Goal: Information Seeking & Learning: Find specific fact

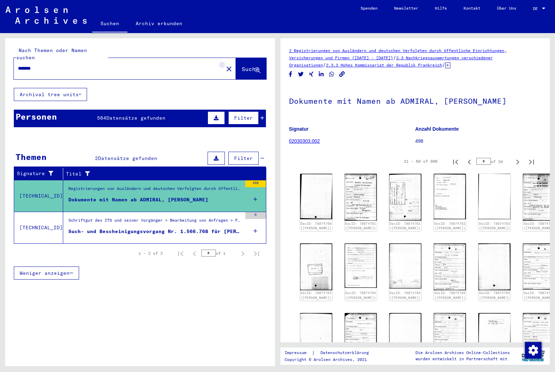
click at [225, 65] on mat-icon "close" at bounding box center [229, 69] width 8 height 8
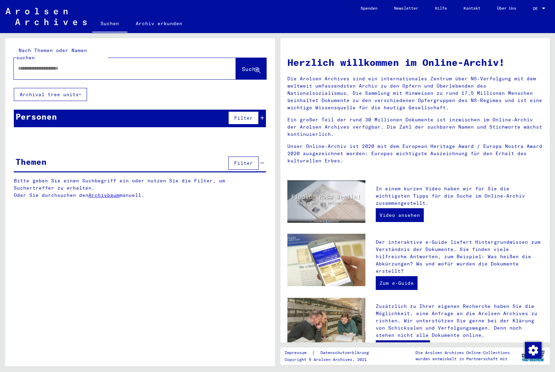
click at [213, 61] on div at bounding box center [125, 68] width 222 height 21
click at [174, 67] on div at bounding box center [114, 69] width 201 height 16
click at [179, 61] on div at bounding box center [114, 69] width 201 height 16
click at [179, 65] on input "text" at bounding box center [116, 68] width 197 height 7
type input "**********"
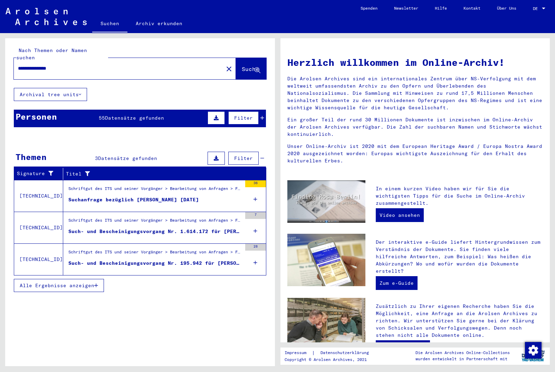
click at [158, 115] on span "Datensätze gefunden" at bounding box center [134, 118] width 59 height 6
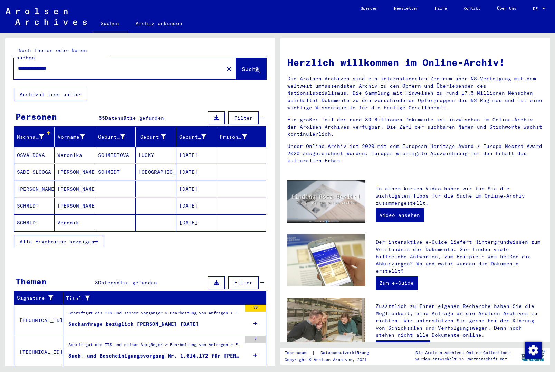
click at [72, 239] on span "Alle Ergebnisse anzeigen" at bounding box center [57, 242] width 75 height 6
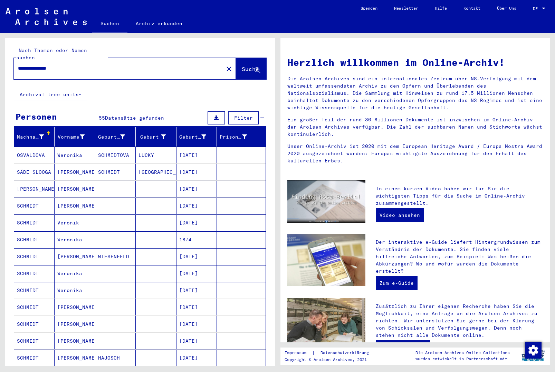
click at [123, 232] on mat-cell at bounding box center [115, 240] width 40 height 17
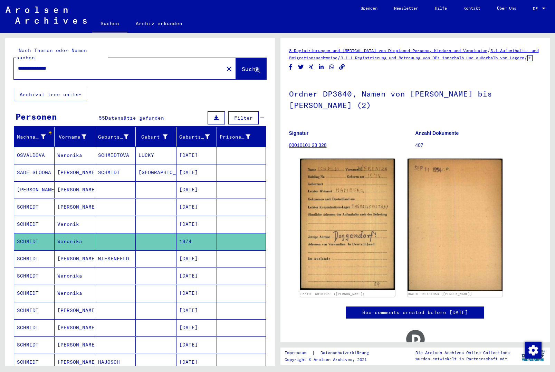
click at [140, 268] on mat-cell at bounding box center [156, 276] width 40 height 17
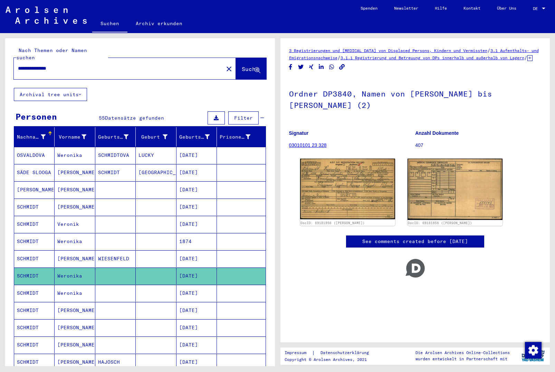
click at [145, 251] on mat-cell at bounding box center [156, 259] width 40 height 17
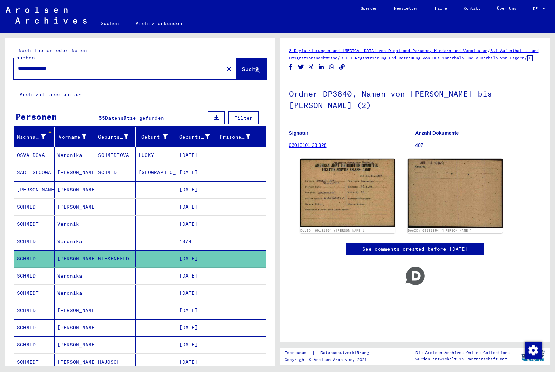
click at [148, 268] on mat-cell at bounding box center [156, 276] width 40 height 17
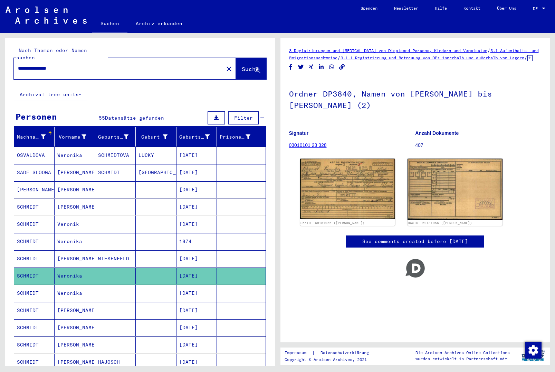
click at [134, 188] on mat-cell at bounding box center [115, 190] width 40 height 17
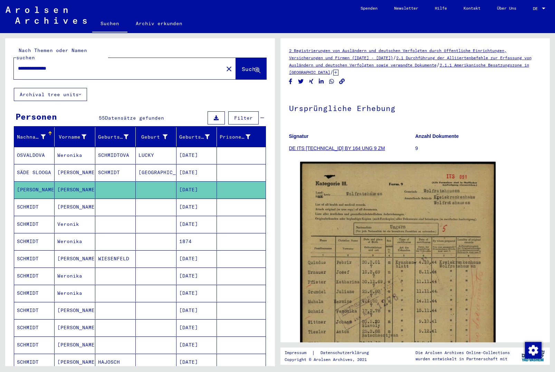
click at [143, 216] on mat-cell at bounding box center [156, 224] width 40 height 17
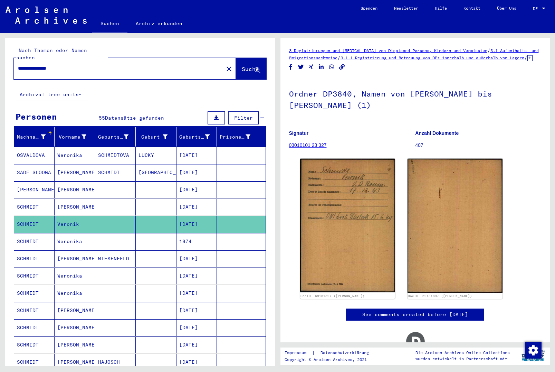
click at [144, 205] on mat-cell at bounding box center [156, 207] width 40 height 17
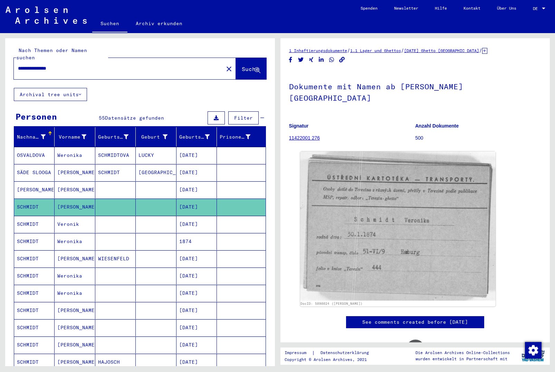
click at [135, 238] on mat-cell at bounding box center [115, 241] width 40 height 17
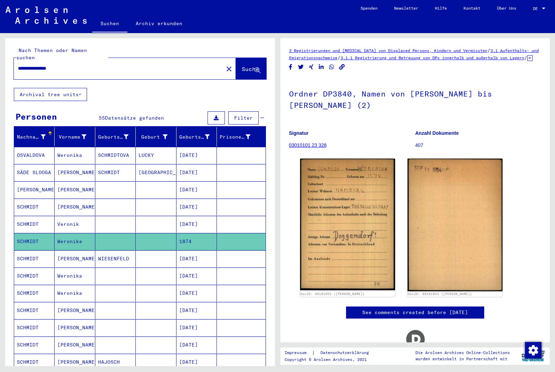
click at [136, 251] on mat-cell at bounding box center [156, 259] width 40 height 17
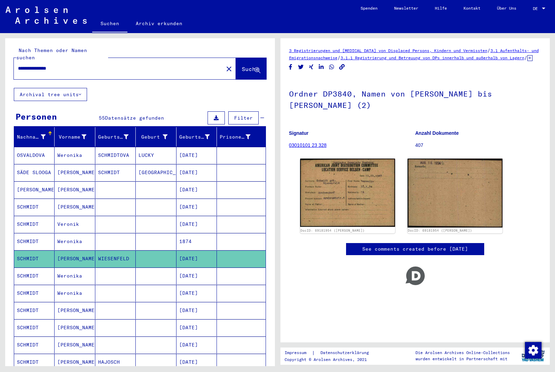
click at [130, 286] on mat-cell at bounding box center [115, 293] width 40 height 17
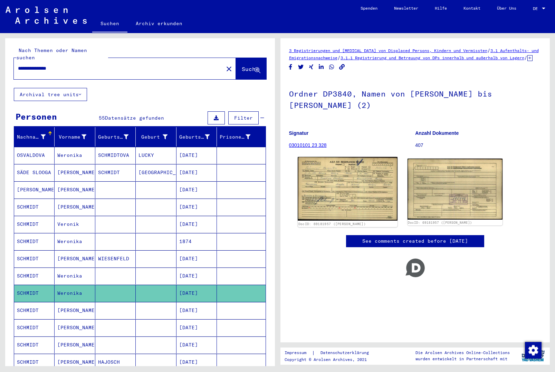
click at [359, 196] on img at bounding box center [348, 189] width 100 height 64
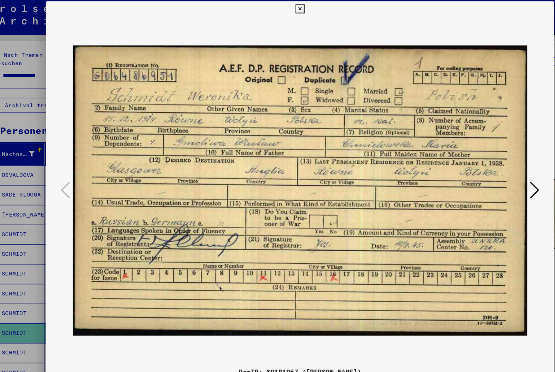
click at [281, 9] on icon at bounding box center [277, 10] width 8 height 8
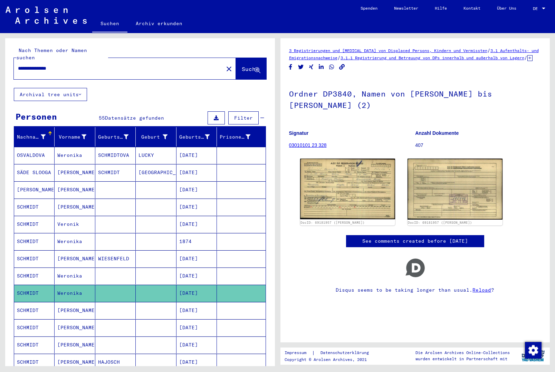
click at [188, 306] on mat-cell "[DATE]" at bounding box center [196, 310] width 40 height 17
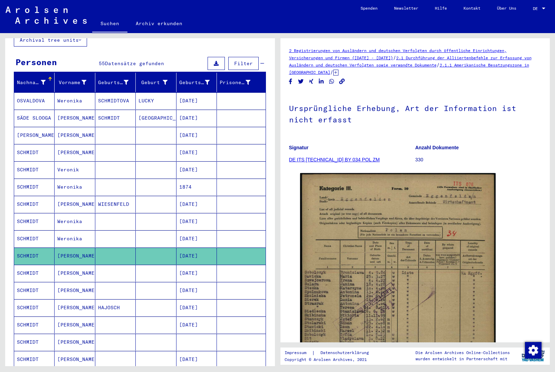
scroll to position [61, 0]
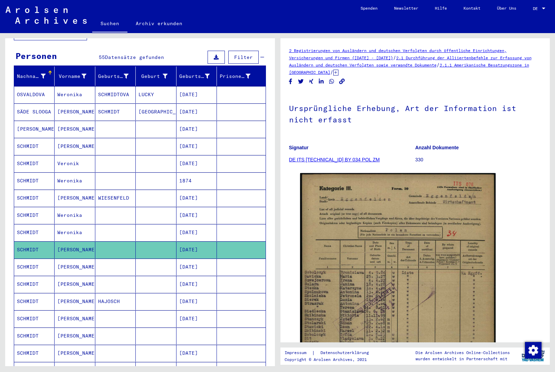
click at [201, 263] on mat-cell "[DATE]" at bounding box center [196, 267] width 40 height 17
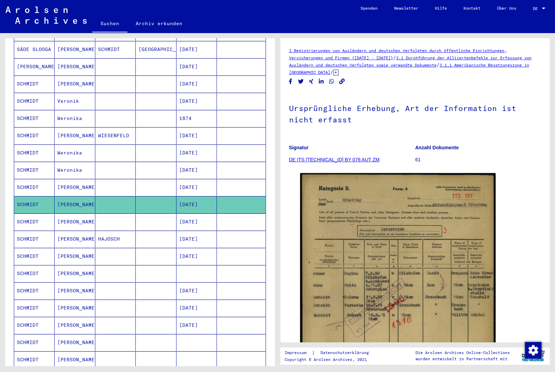
scroll to position [128, 0]
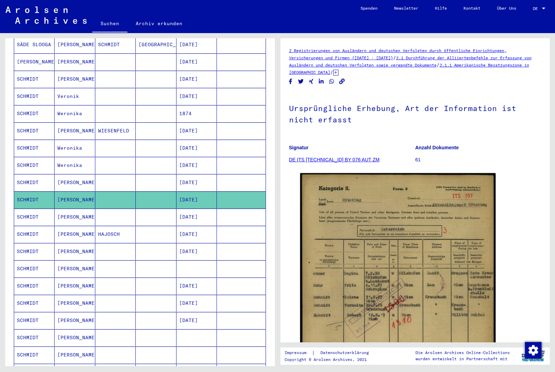
click at [212, 212] on mat-cell "[DATE]" at bounding box center [196, 217] width 40 height 17
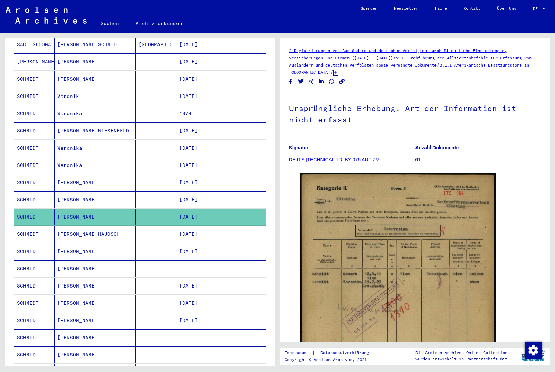
click at [211, 233] on mat-cell "[DATE]" at bounding box center [196, 234] width 40 height 17
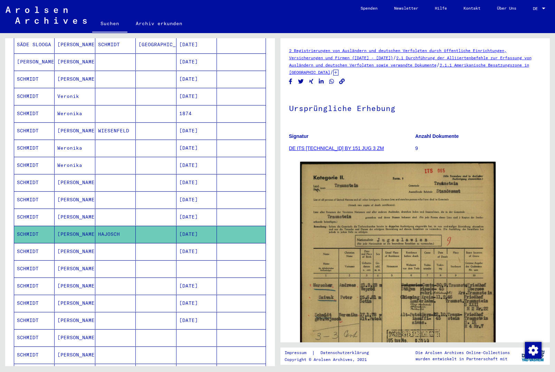
click at [205, 247] on mat-cell "[DATE]" at bounding box center [196, 251] width 40 height 17
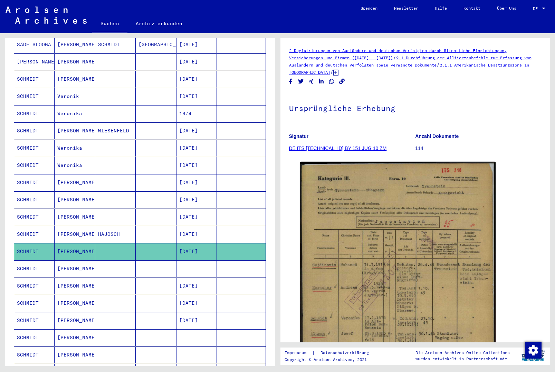
click at [199, 261] on mat-cell at bounding box center [196, 269] width 40 height 17
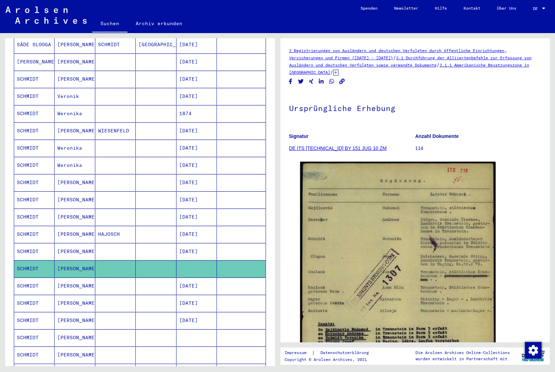
click at [199, 280] on mat-cell "[DATE]" at bounding box center [196, 286] width 40 height 17
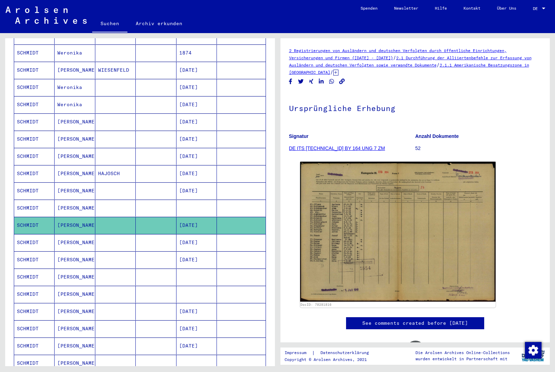
scroll to position [191, 0]
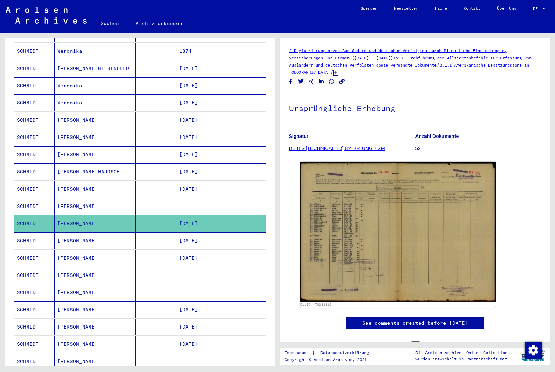
click at [207, 238] on mat-cell "[DATE]" at bounding box center [196, 241] width 40 height 17
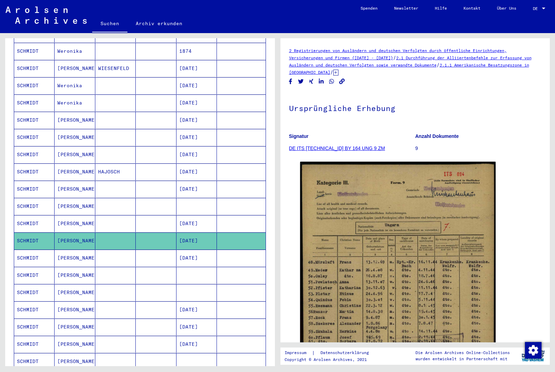
click at [205, 250] on mat-cell "[DATE]" at bounding box center [196, 258] width 40 height 17
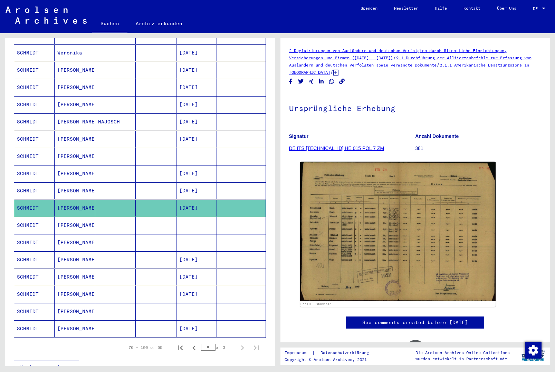
scroll to position [246, 0]
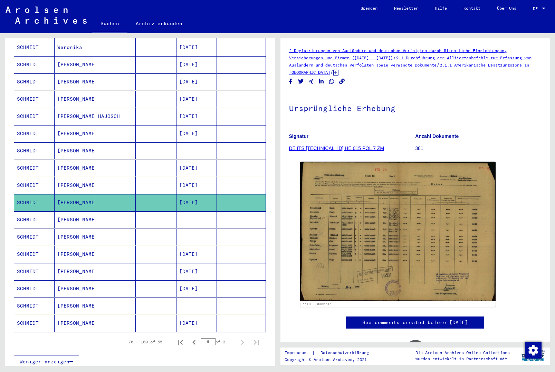
click at [210, 213] on mat-cell at bounding box center [196, 220] width 40 height 17
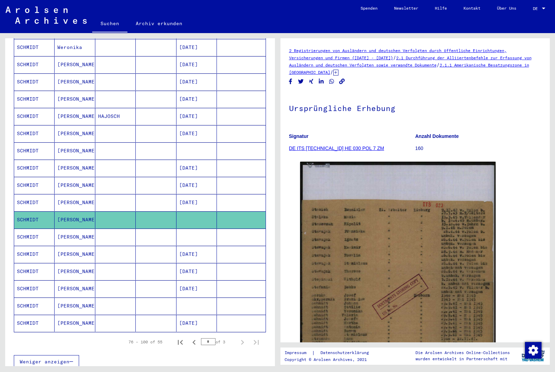
click at [207, 229] on mat-cell at bounding box center [196, 237] width 40 height 17
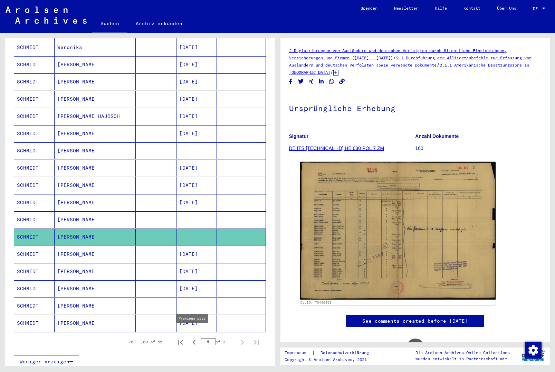
click at [192, 338] on icon "Previous page" at bounding box center [194, 343] width 10 height 10
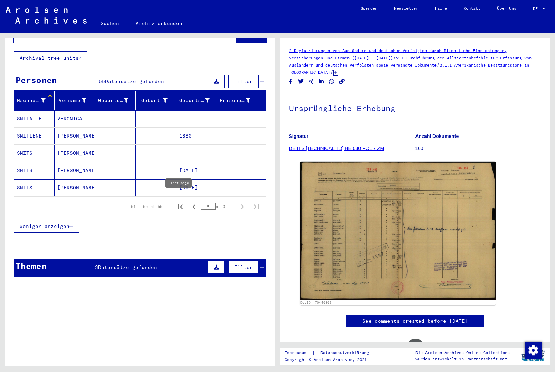
click at [182, 205] on icon "First page" at bounding box center [180, 207] width 5 height 5
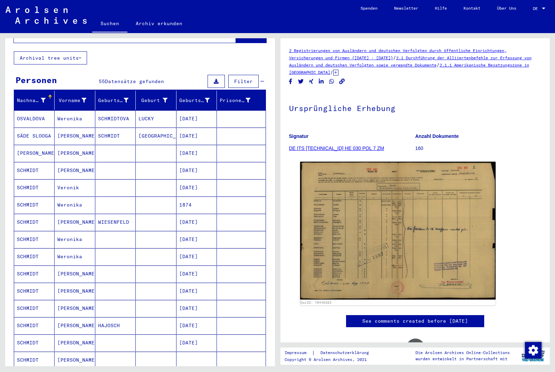
click at [171, 145] on mat-cell at bounding box center [156, 153] width 40 height 17
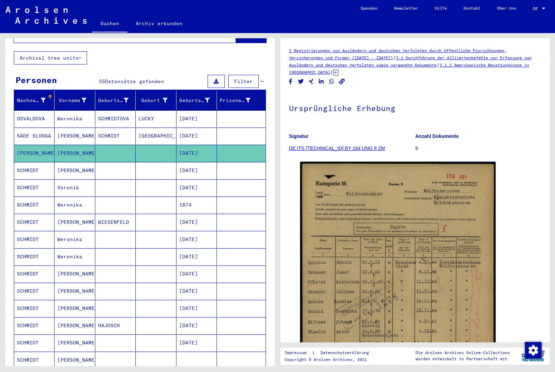
click at [170, 165] on mat-cell at bounding box center [156, 170] width 40 height 17
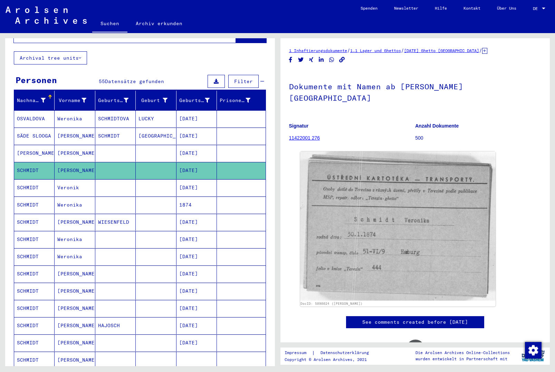
click at [173, 197] on mat-cell at bounding box center [156, 205] width 40 height 17
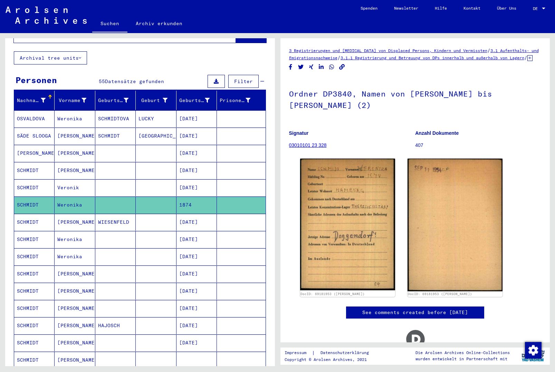
click at [173, 219] on mat-cell at bounding box center [156, 222] width 40 height 17
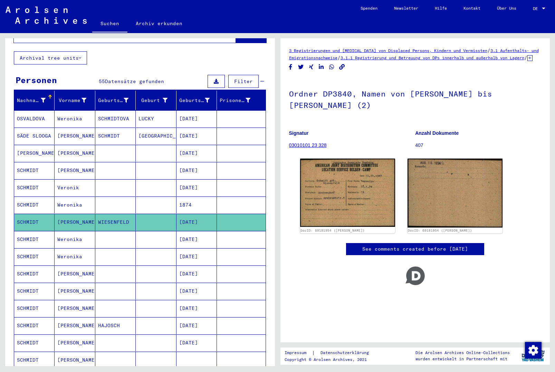
click at [174, 249] on mat-cell at bounding box center [156, 257] width 40 height 17
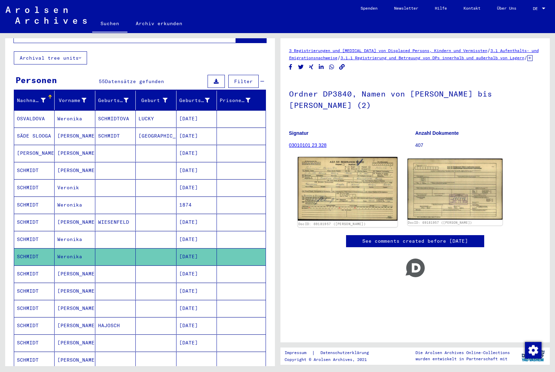
click at [325, 205] on img at bounding box center [348, 189] width 100 height 64
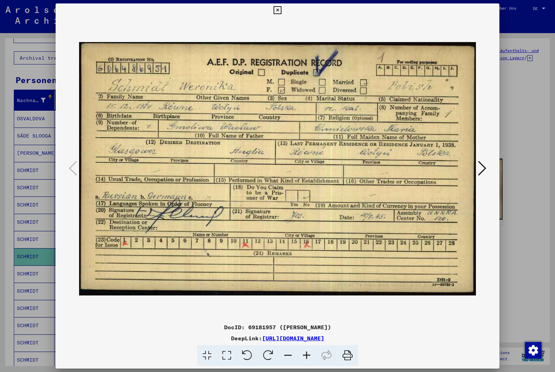
click at [281, 13] on icon at bounding box center [277, 10] width 8 height 8
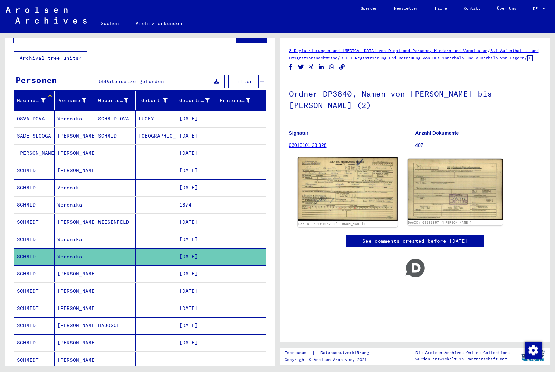
click at [332, 208] on img at bounding box center [348, 189] width 100 height 64
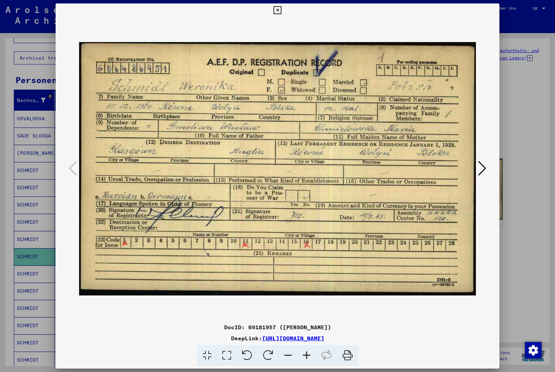
click at [281, 11] on icon at bounding box center [277, 10] width 8 height 8
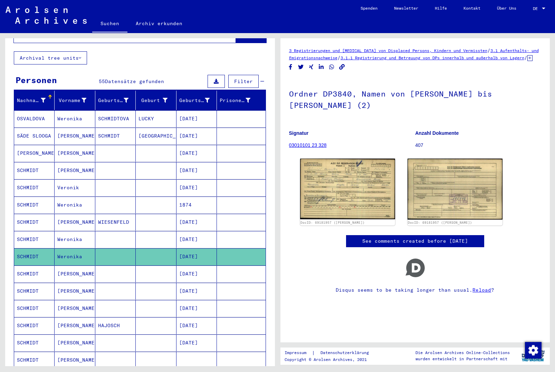
click at [198, 270] on mat-cell "[DATE]" at bounding box center [196, 274] width 40 height 17
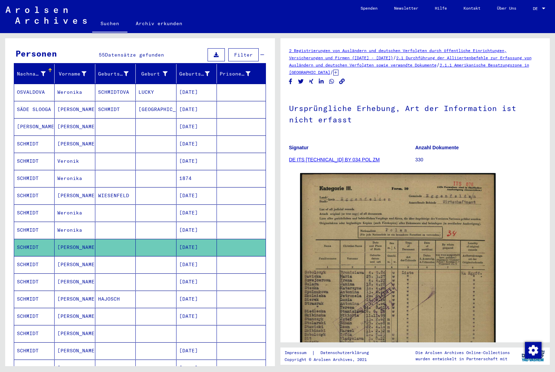
scroll to position [64, 0]
click at [205, 259] on mat-cell "[DATE]" at bounding box center [196, 264] width 40 height 17
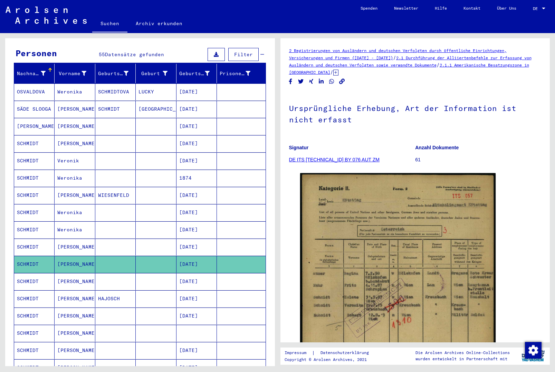
click at [211, 273] on mat-cell "[DATE]" at bounding box center [196, 281] width 40 height 17
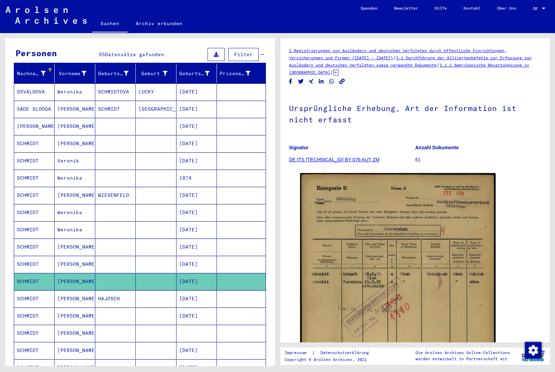
click at [209, 295] on mat-cell "[DATE]" at bounding box center [196, 299] width 40 height 17
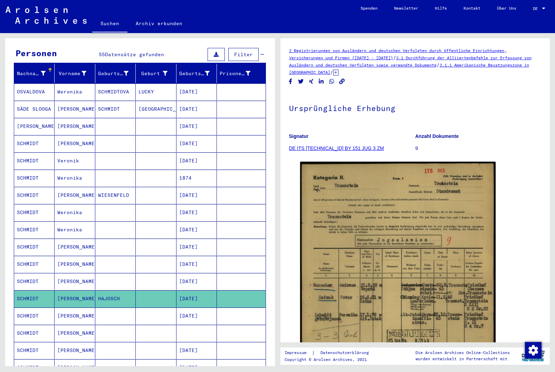
click at [208, 309] on mat-cell "[DATE]" at bounding box center [196, 316] width 40 height 17
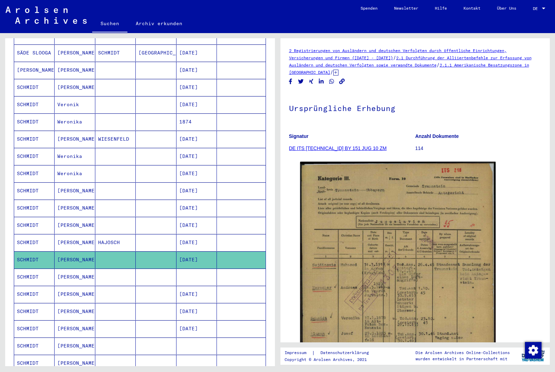
scroll to position [123, 0]
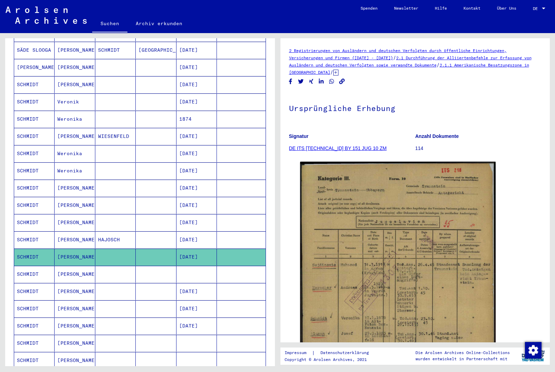
click at [217, 266] on mat-cell at bounding box center [241, 274] width 48 height 17
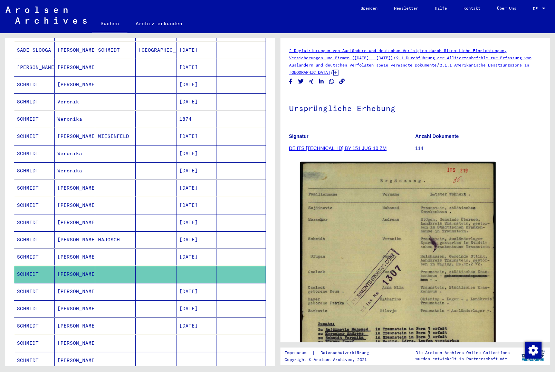
click at [219, 291] on mat-cell at bounding box center [241, 291] width 48 height 17
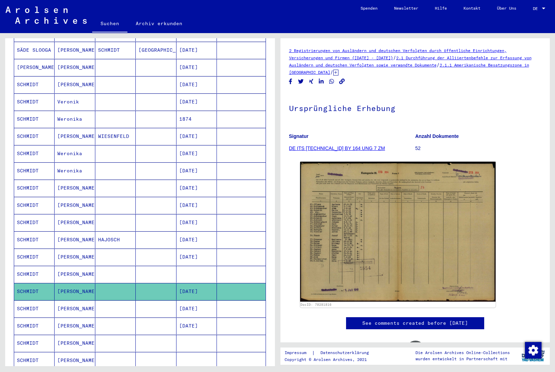
click at [217, 301] on mat-cell at bounding box center [241, 309] width 48 height 17
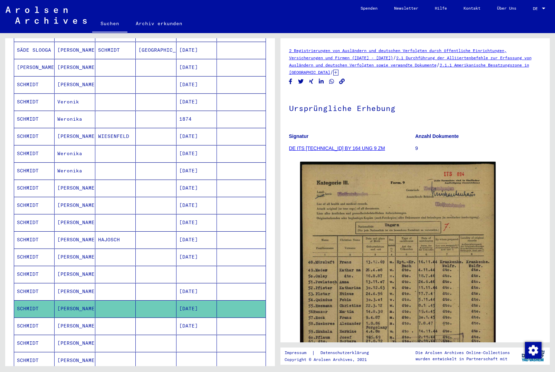
click at [212, 325] on mat-cell "[DATE]" at bounding box center [196, 326] width 40 height 17
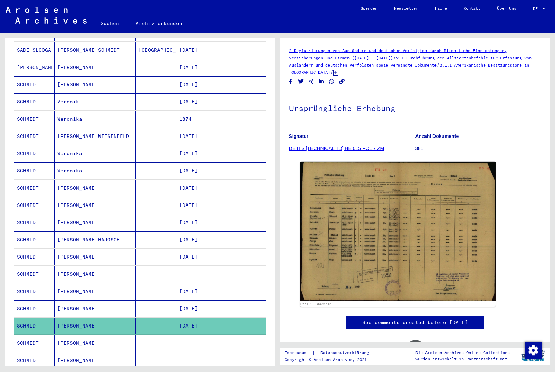
scroll to position [177, 0]
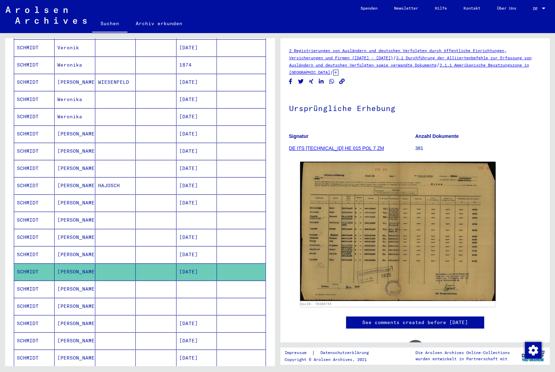
click at [221, 285] on mat-cell at bounding box center [241, 289] width 48 height 17
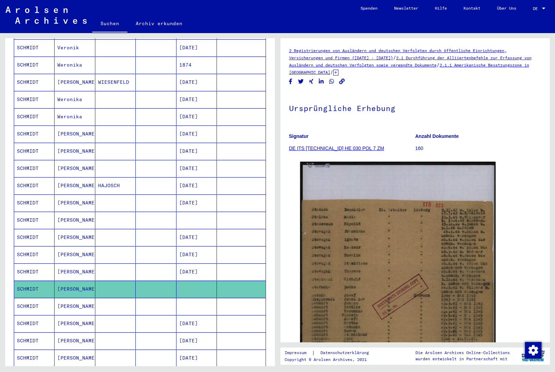
click at [220, 298] on mat-cell at bounding box center [241, 306] width 48 height 17
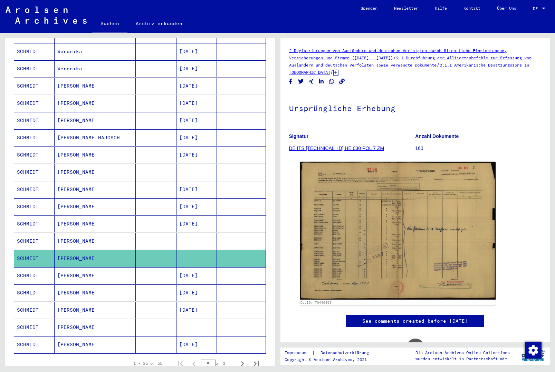
scroll to position [225, 0]
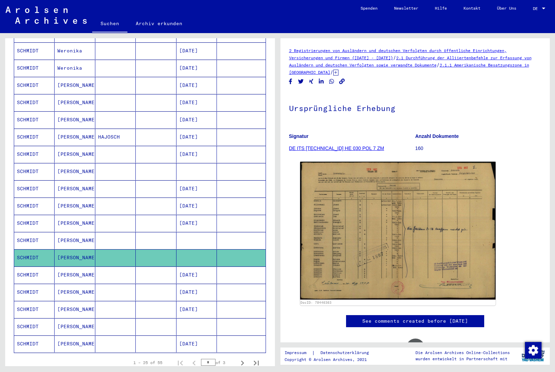
click at [225, 284] on mat-cell at bounding box center [241, 292] width 48 height 17
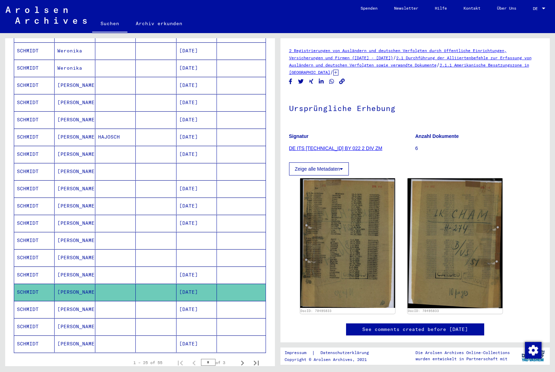
click at [223, 271] on mat-cell at bounding box center [241, 275] width 48 height 17
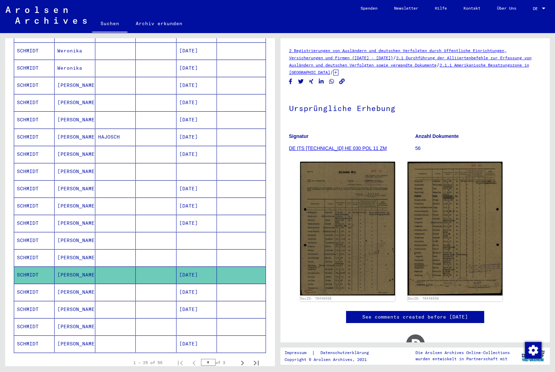
click at [216, 301] on mat-cell "[DATE]" at bounding box center [196, 309] width 40 height 17
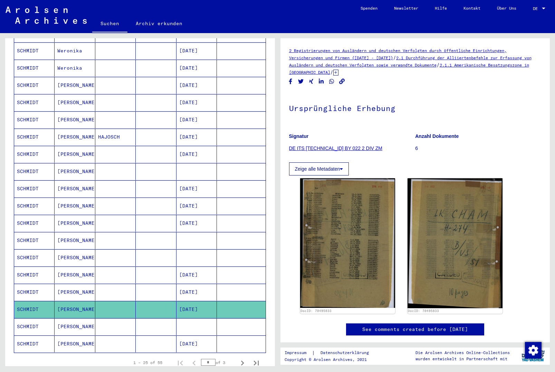
click at [214, 319] on mat-cell at bounding box center [196, 327] width 40 height 17
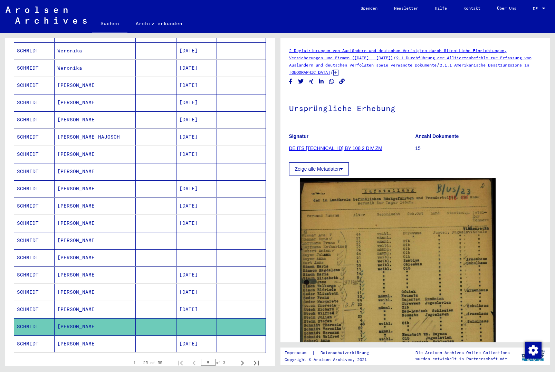
click at [215, 340] on mat-cell "[DATE]" at bounding box center [196, 344] width 40 height 17
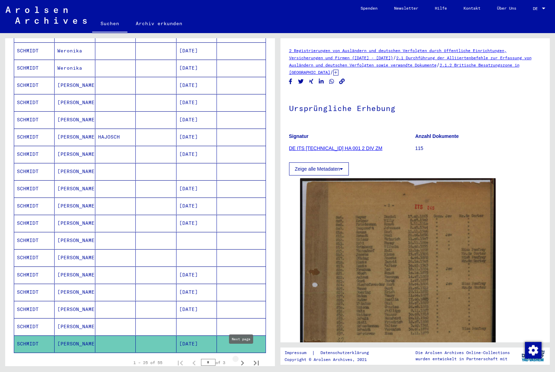
click at [242, 359] on icon "Next page" at bounding box center [242, 364] width 10 height 10
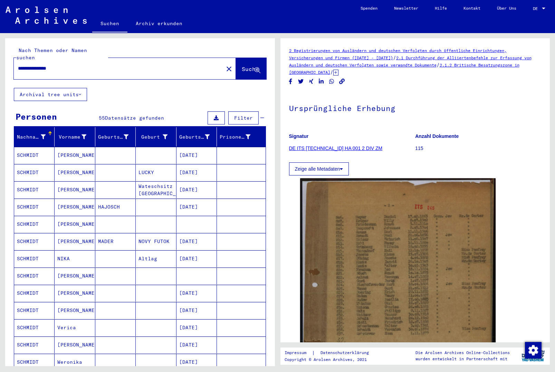
click at [218, 155] on mat-cell at bounding box center [241, 155] width 48 height 17
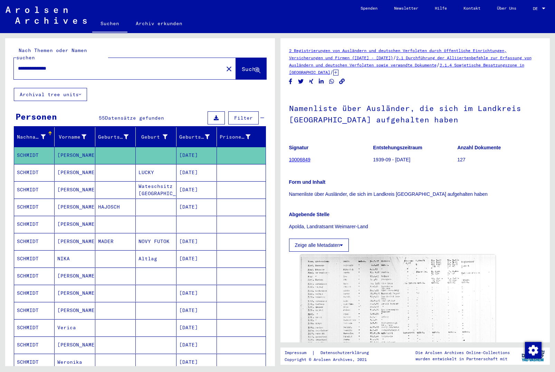
scroll to position [67, 0]
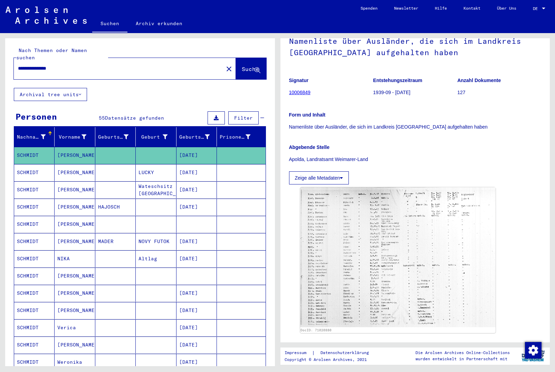
click at [395, 232] on img at bounding box center [398, 257] width 196 height 140
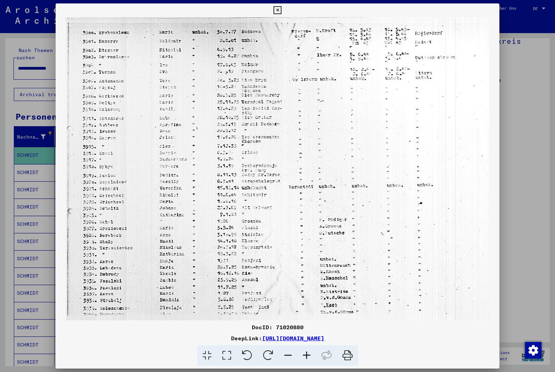
click at [281, 13] on icon at bounding box center [277, 10] width 8 height 8
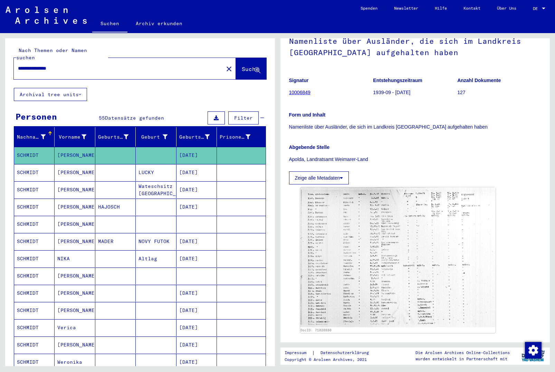
click at [158, 182] on mat-cell "Wateschsitz [GEOGRAPHIC_DATA]" at bounding box center [156, 190] width 40 height 17
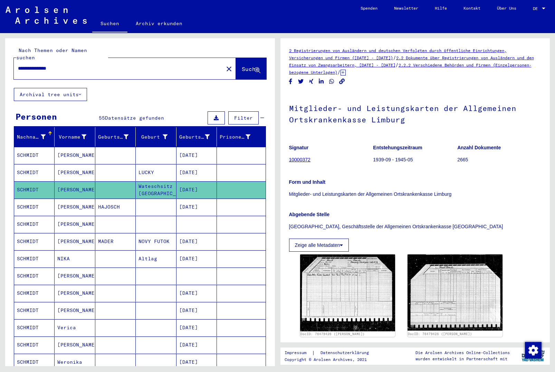
click at [162, 202] on mat-cell at bounding box center [156, 207] width 40 height 17
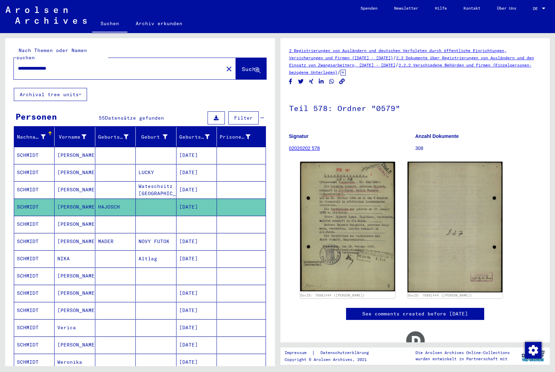
click at [163, 223] on mat-cell at bounding box center [156, 224] width 40 height 17
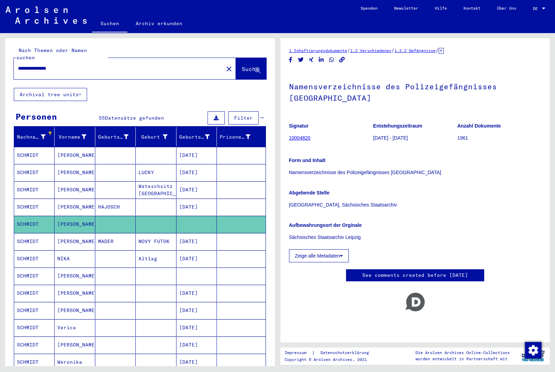
click at [176, 237] on mat-cell "[DATE]" at bounding box center [196, 241] width 40 height 17
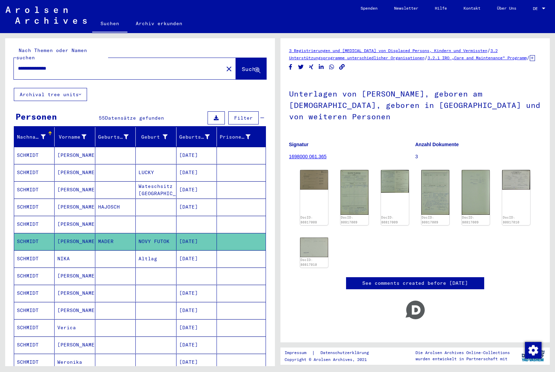
click at [183, 259] on mat-cell "[DATE]" at bounding box center [196, 259] width 40 height 17
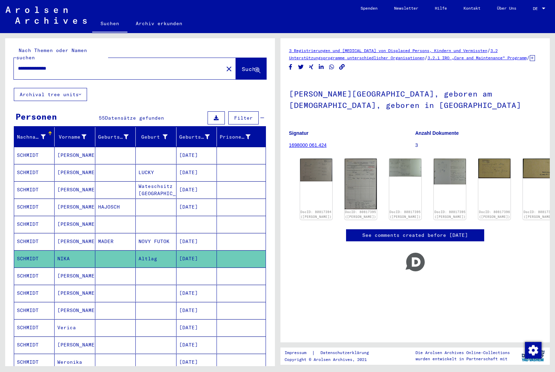
click at [184, 269] on mat-cell at bounding box center [196, 276] width 40 height 17
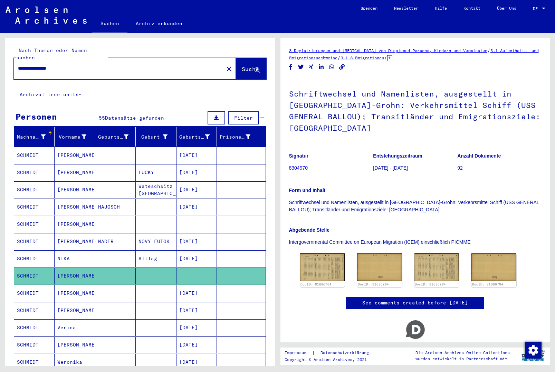
click at [199, 285] on mat-cell "[DATE]" at bounding box center [196, 293] width 40 height 17
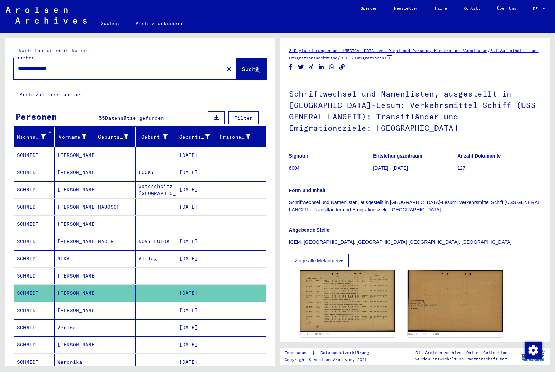
click at [202, 303] on mat-cell "[DATE]" at bounding box center [196, 310] width 40 height 17
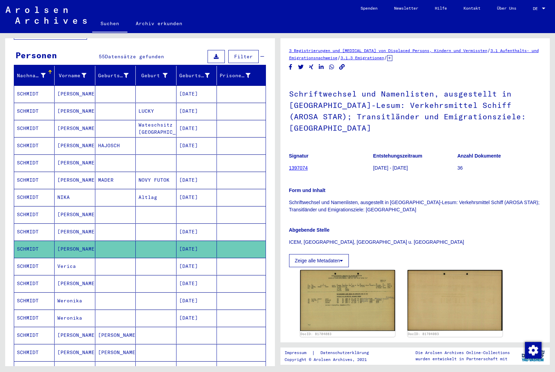
scroll to position [66, 0]
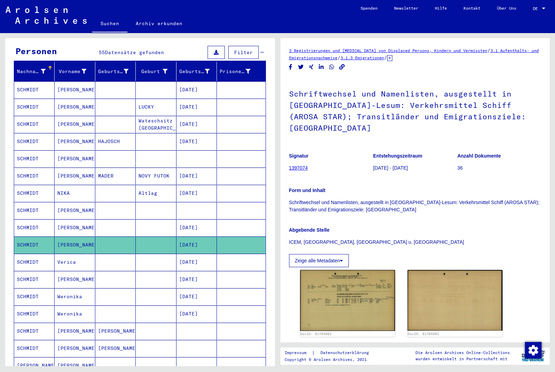
click at [217, 260] on mat-cell at bounding box center [241, 262] width 48 height 17
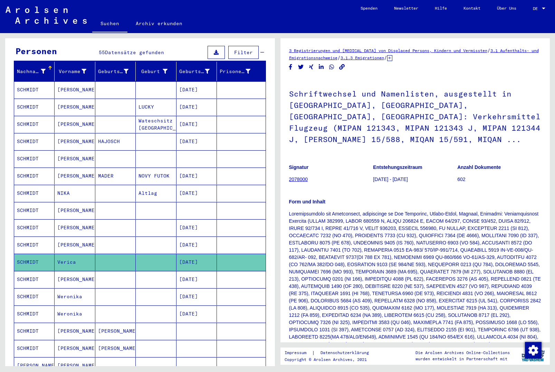
click at [212, 291] on mat-cell "[DATE]" at bounding box center [196, 297] width 40 height 17
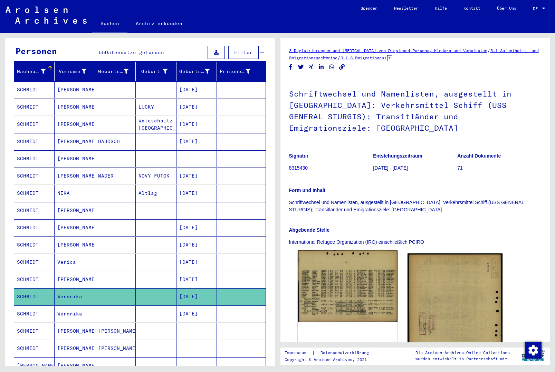
click at [317, 274] on img at bounding box center [348, 286] width 100 height 72
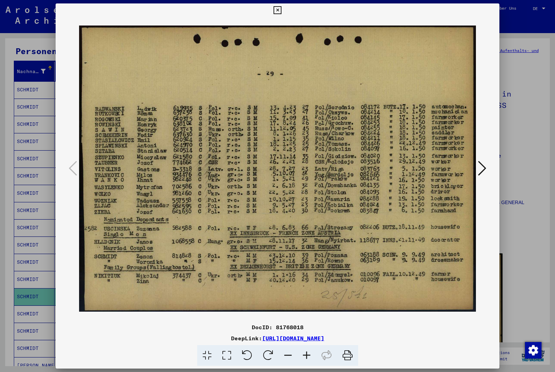
click at [485, 168] on icon at bounding box center [482, 168] width 8 height 17
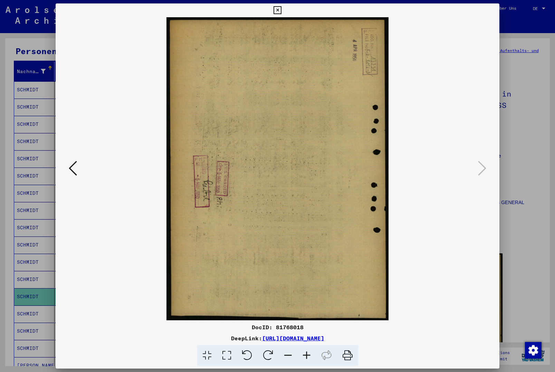
click at [69, 168] on icon at bounding box center [73, 168] width 8 height 17
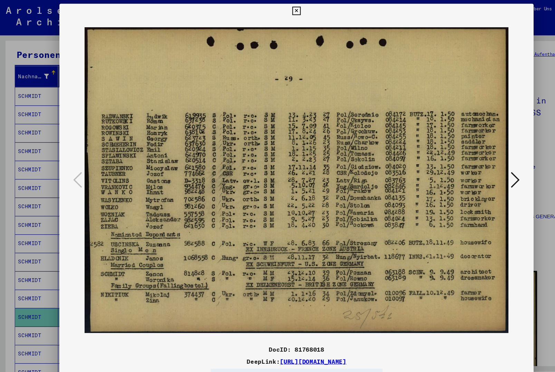
click at [281, 11] on icon at bounding box center [277, 10] width 8 height 8
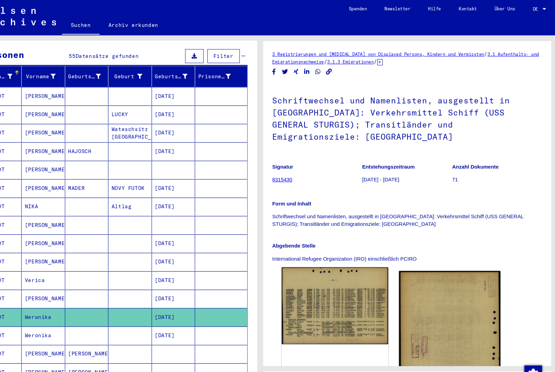
click at [298, 265] on img at bounding box center [348, 286] width 100 height 72
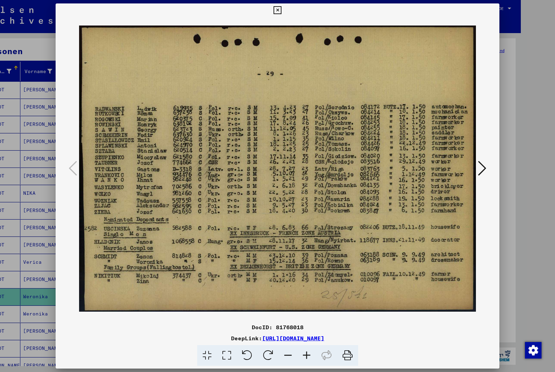
click at [281, 14] on icon at bounding box center [277, 10] width 8 height 8
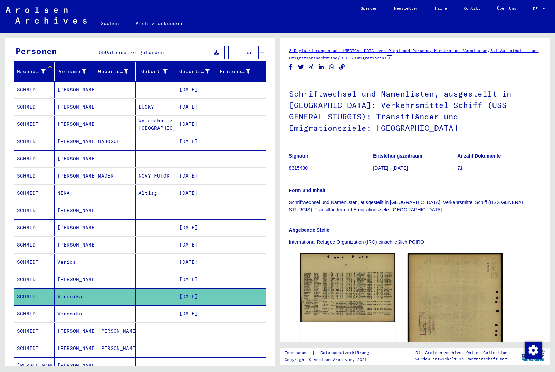
click at [160, 306] on mat-cell at bounding box center [156, 314] width 40 height 17
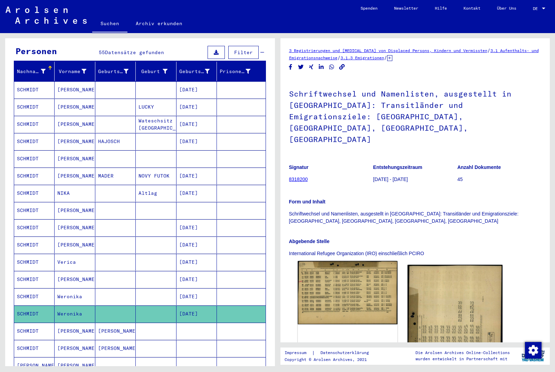
click at [347, 269] on img at bounding box center [348, 293] width 100 height 64
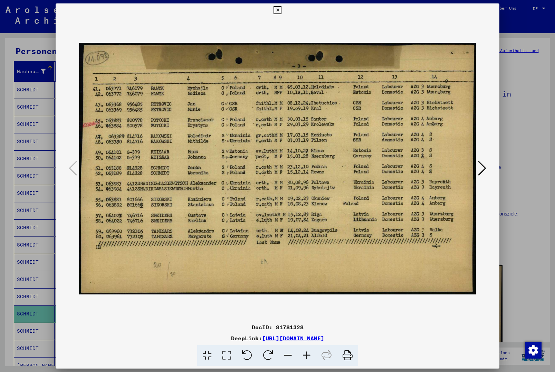
click at [281, 11] on icon at bounding box center [277, 10] width 8 height 8
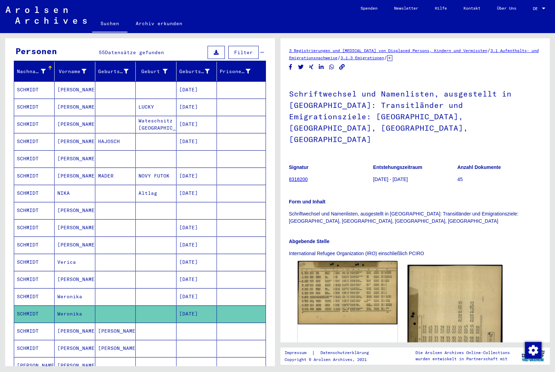
click at [389, 261] on img at bounding box center [348, 293] width 100 height 64
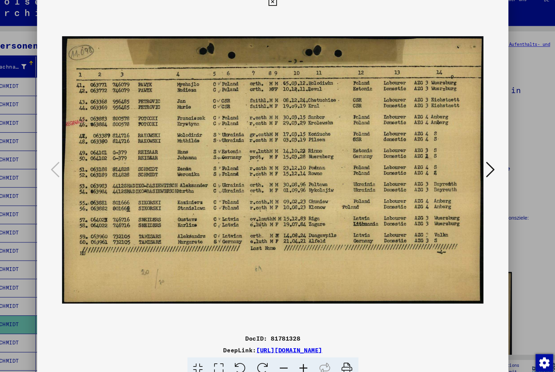
click at [478, 160] on icon at bounding box center [482, 168] width 8 height 17
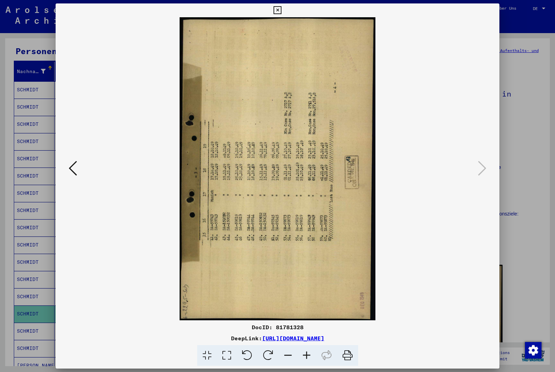
click at [281, 10] on icon at bounding box center [277, 10] width 8 height 8
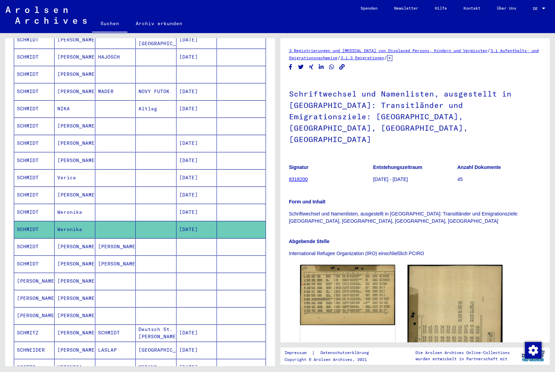
scroll to position [150, 0]
click at [139, 274] on mat-cell at bounding box center [156, 281] width 40 height 17
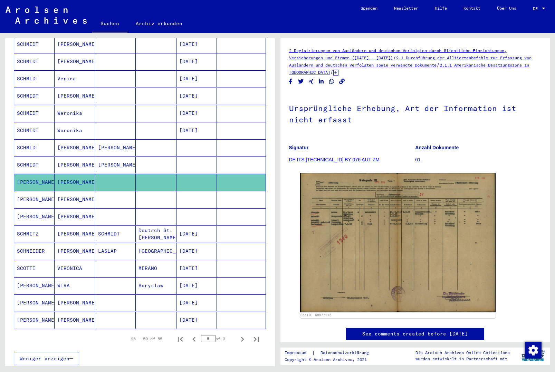
scroll to position [250, 0]
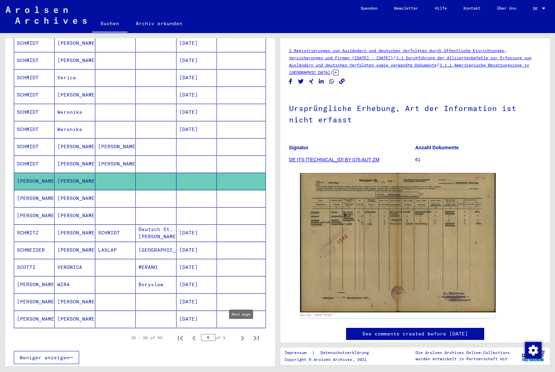
click at [241, 336] on icon "Next page" at bounding box center [242, 338] width 3 height 5
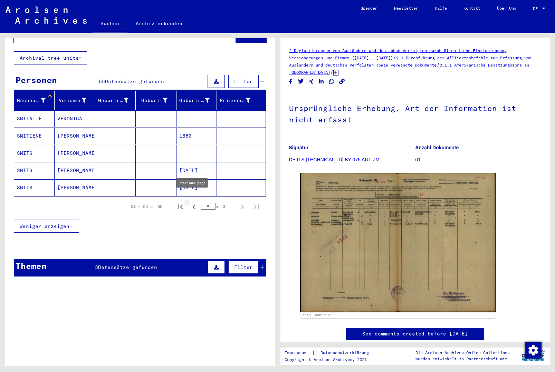
click at [192, 202] on icon "Previous page" at bounding box center [194, 207] width 10 height 10
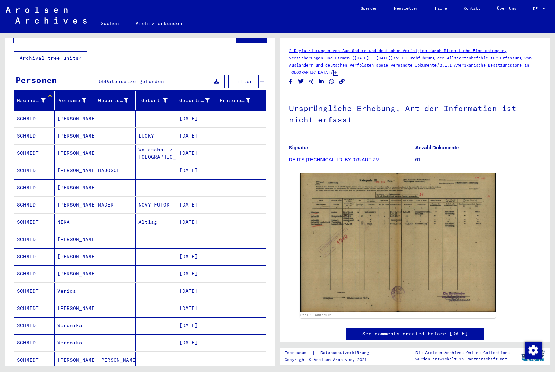
click at [186, 116] on mat-cell "[DATE]" at bounding box center [196, 118] width 40 height 17
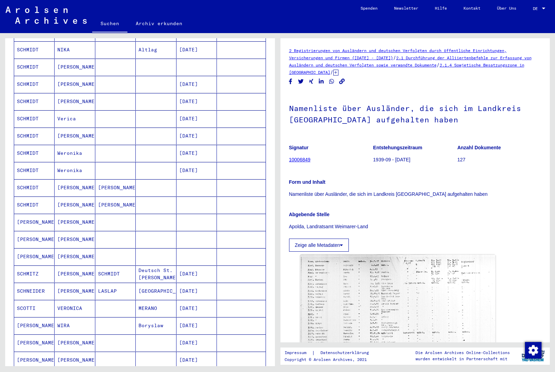
scroll to position [282, 0]
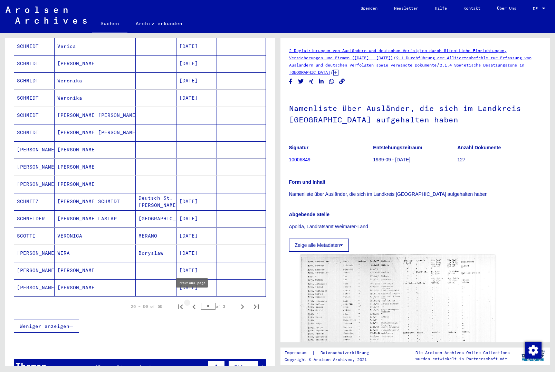
click at [195, 302] on icon "Previous page" at bounding box center [194, 307] width 10 height 10
type input "*"
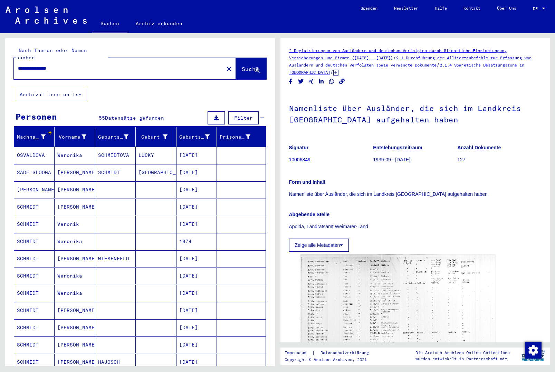
scroll to position [0, 0]
click at [143, 65] on input "**********" at bounding box center [118, 68] width 201 height 7
type input "**********"
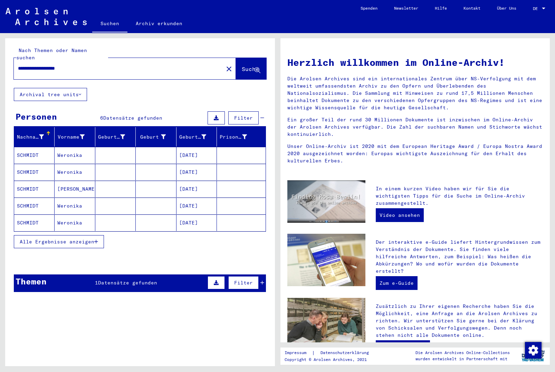
click at [94, 239] on span "Alle Ergebnisse anzeigen" at bounding box center [57, 242] width 75 height 6
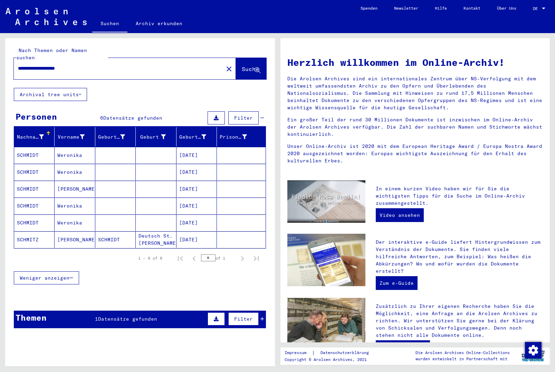
click at [195, 156] on mat-cell "[DATE]" at bounding box center [196, 155] width 40 height 17
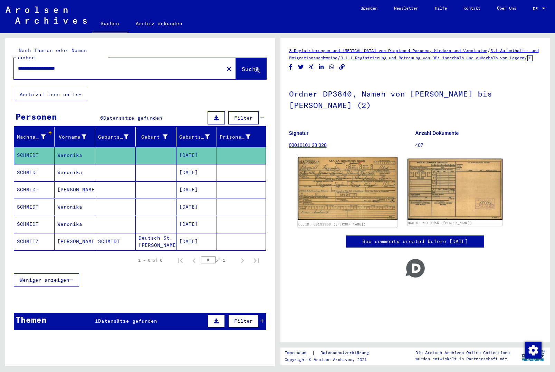
click at [346, 199] on img at bounding box center [348, 189] width 100 height 64
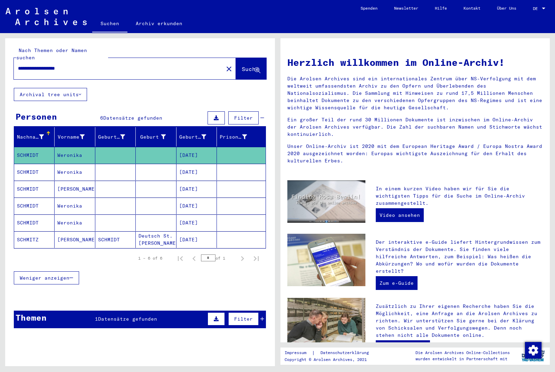
click at [77, 172] on mat-cell "Weronika" at bounding box center [75, 172] width 40 height 17
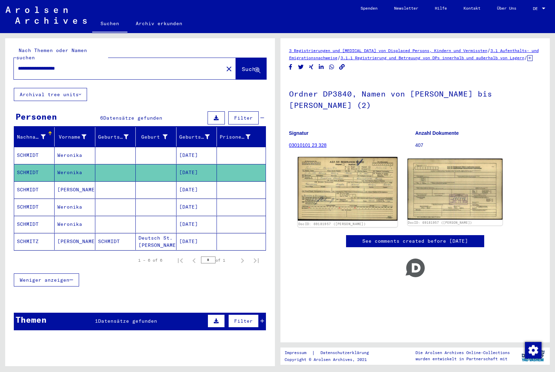
click at [349, 202] on img at bounding box center [348, 189] width 100 height 64
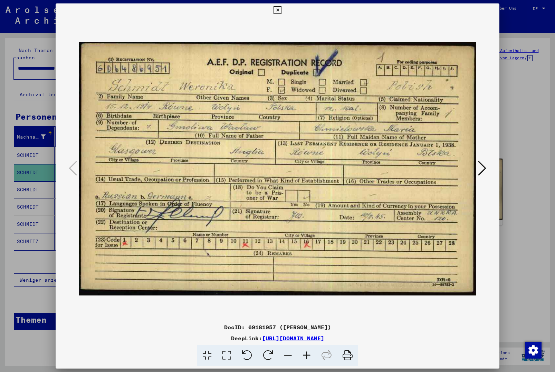
click at [281, 11] on icon at bounding box center [277, 10] width 8 height 8
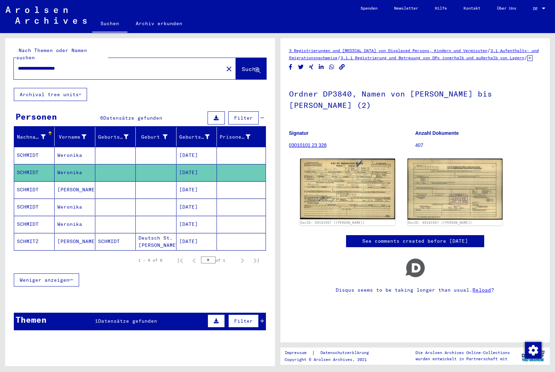
click at [81, 185] on mat-cell "[PERSON_NAME]" at bounding box center [75, 190] width 40 height 17
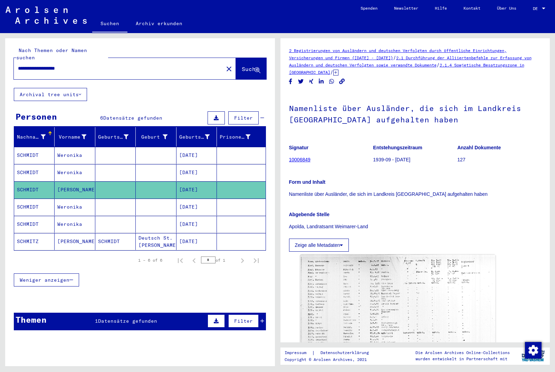
click at [235, 206] on mat-cell at bounding box center [241, 207] width 48 height 17
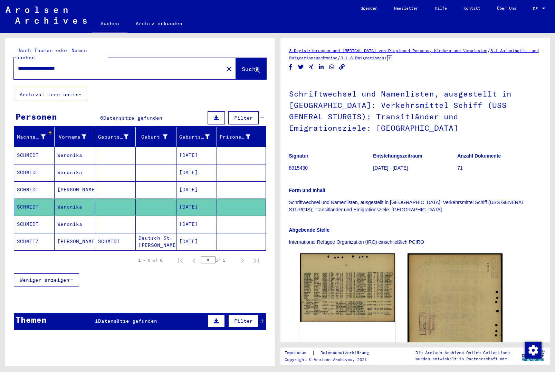
click at [232, 217] on mat-cell at bounding box center [241, 224] width 48 height 17
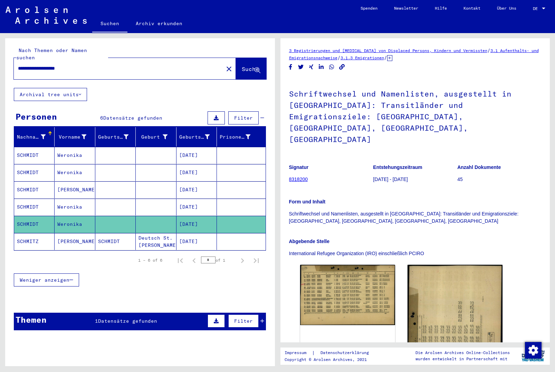
click at [227, 234] on mat-cell at bounding box center [241, 241] width 48 height 17
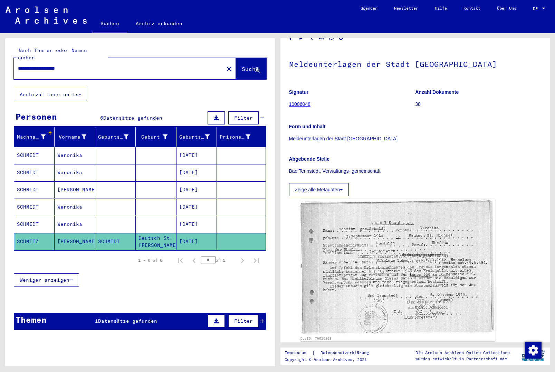
scroll to position [50, 0]
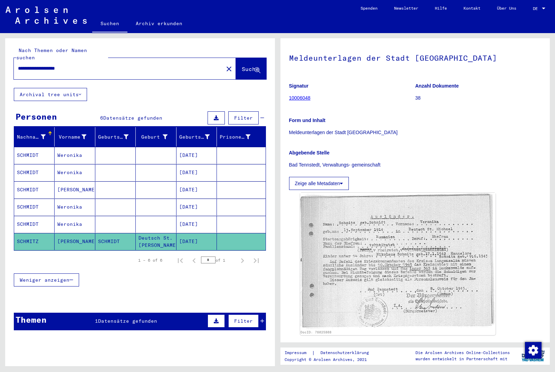
click at [412, 231] on img at bounding box center [398, 261] width 196 height 137
